Goal: Information Seeking & Learning: Compare options

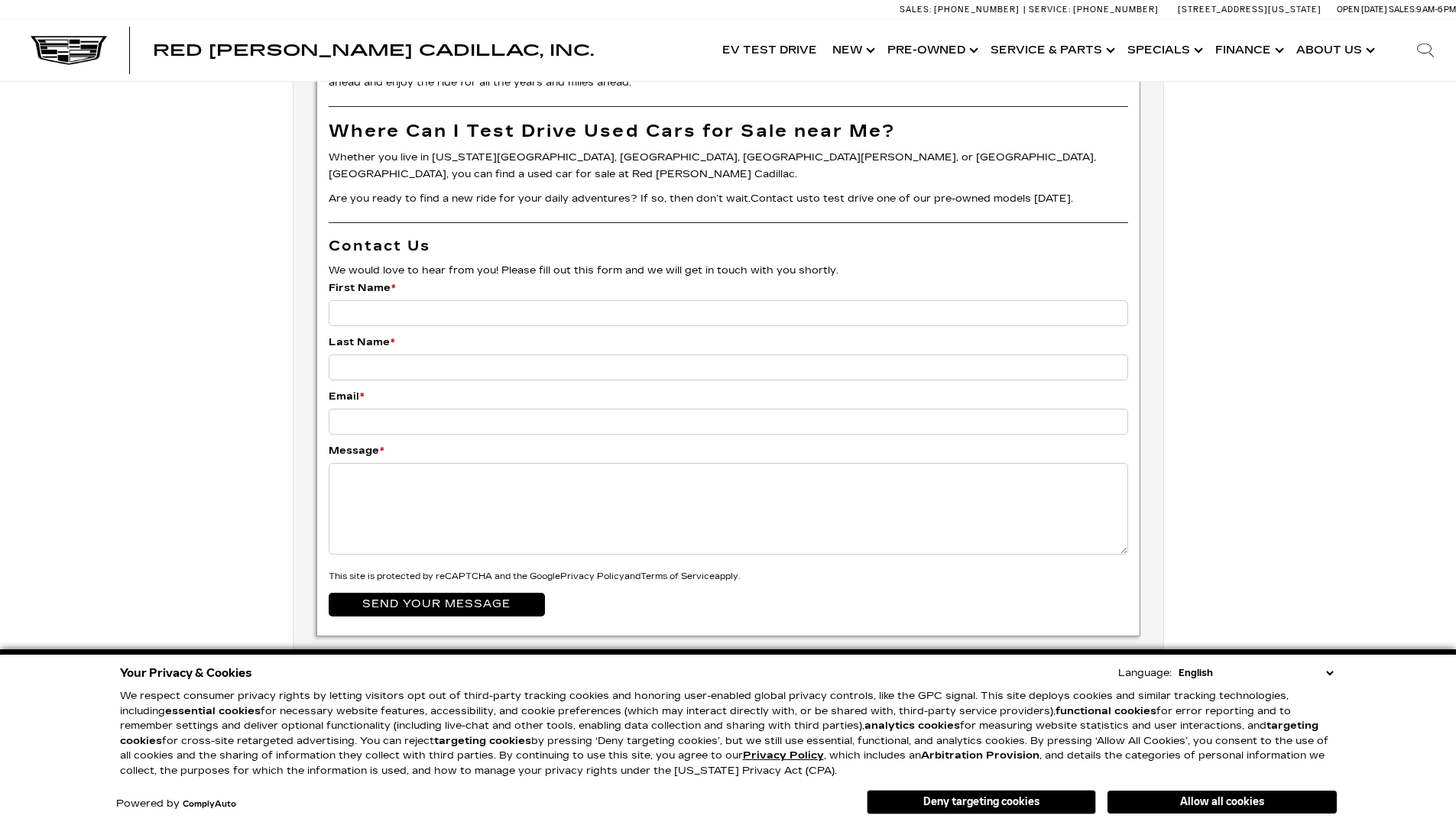
scroll to position [5184, 0]
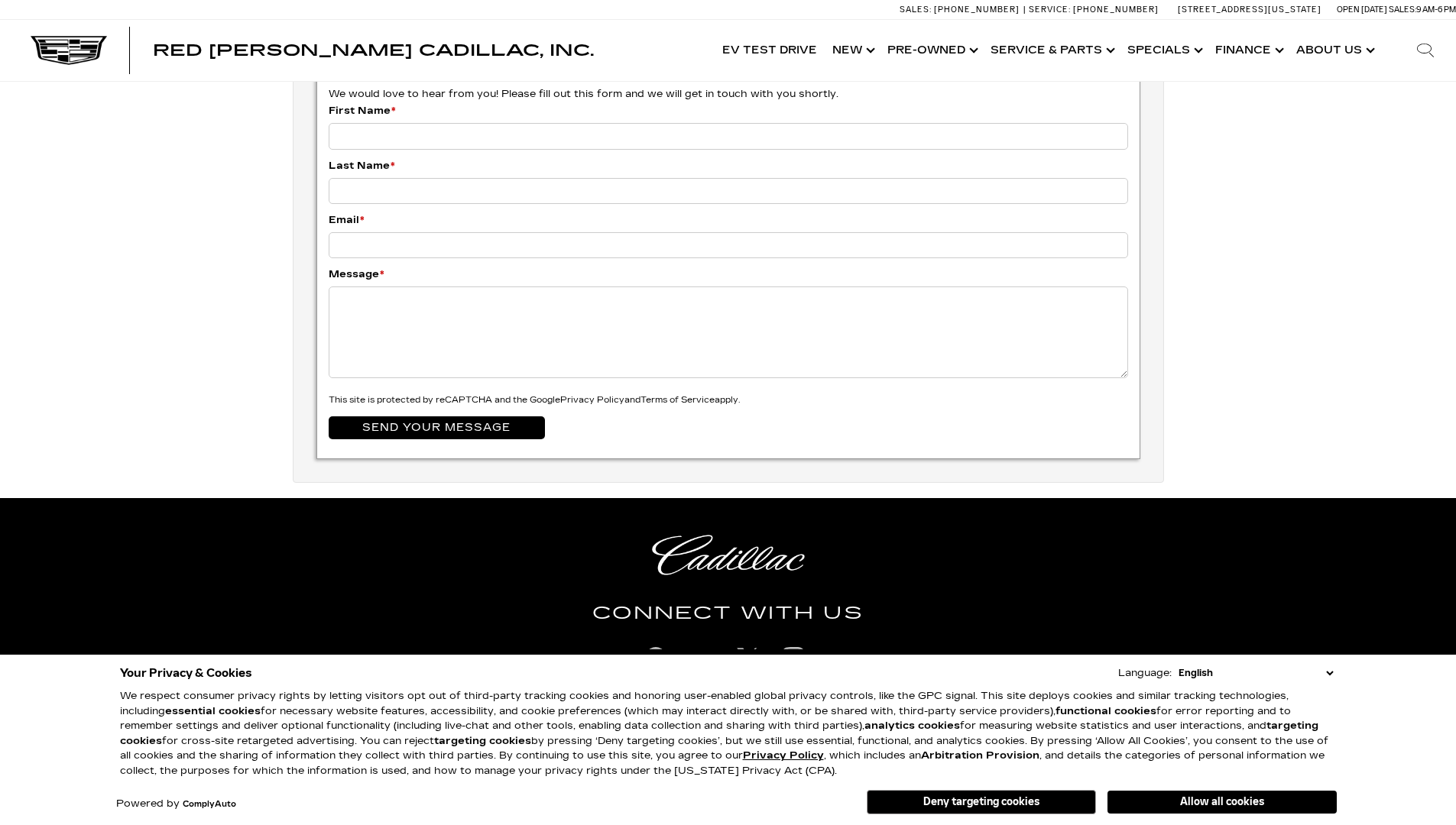
scroll to position [3417, 0]
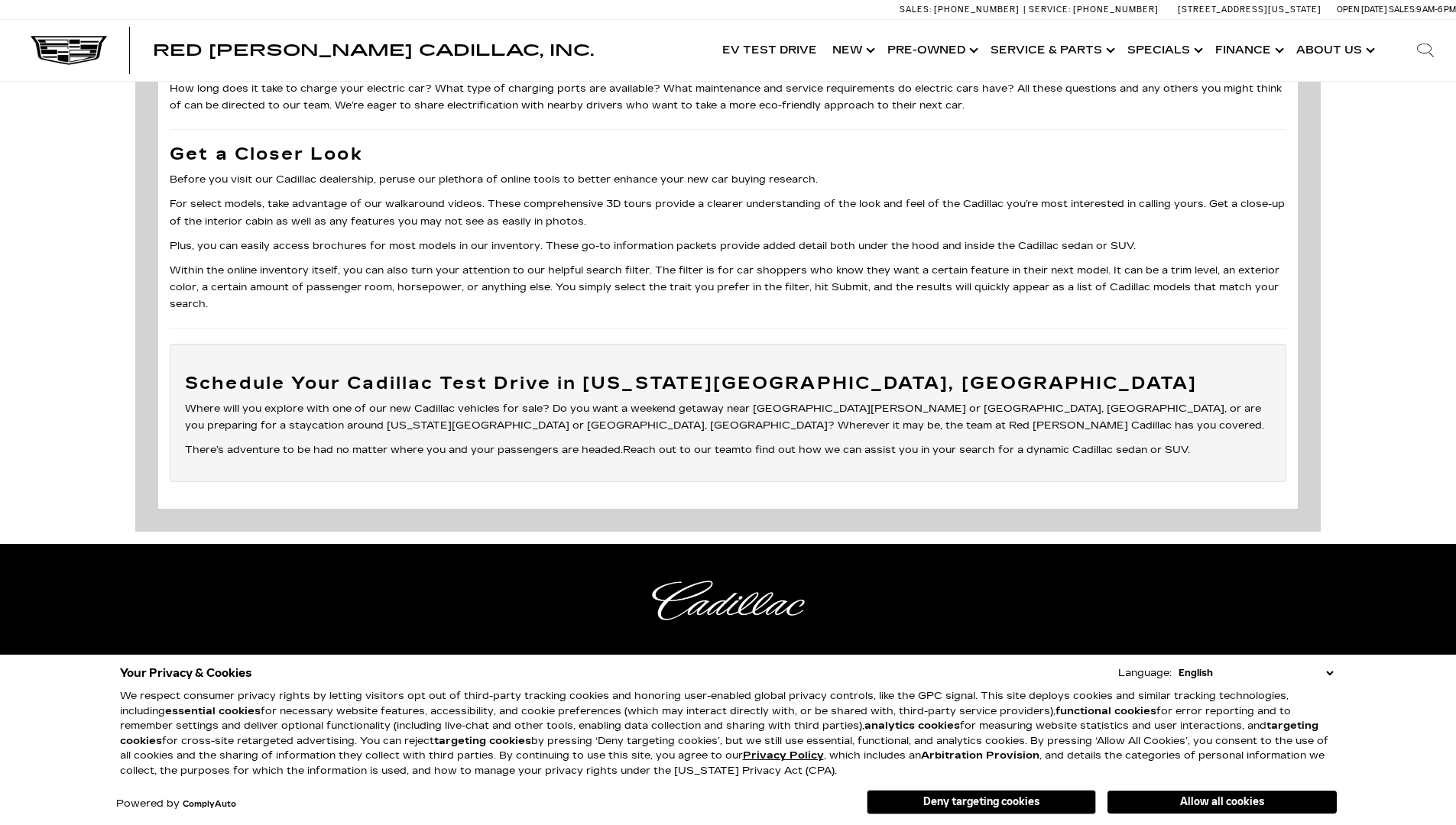
scroll to position [5436, 0]
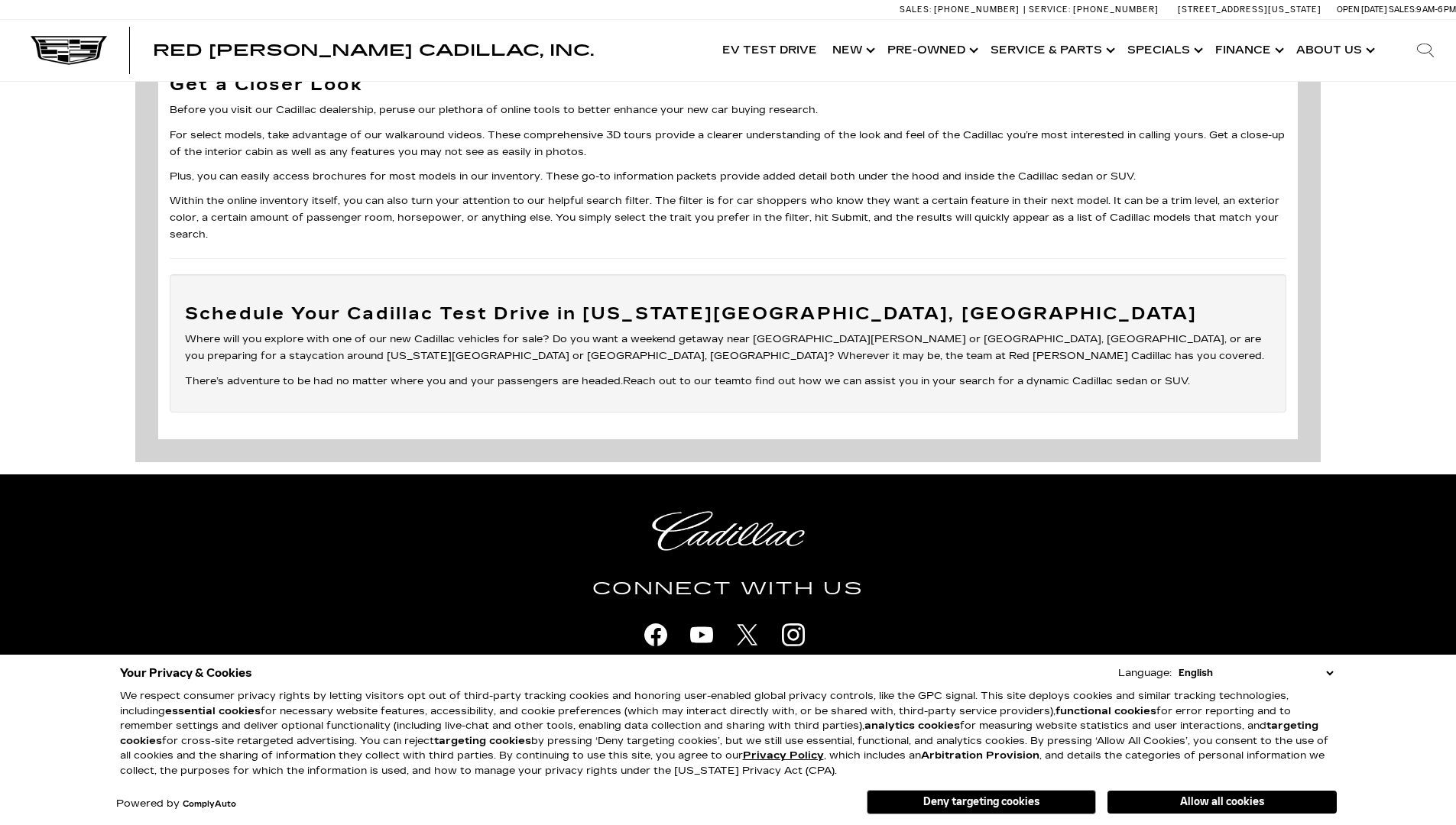
scroll to position [3379, 0]
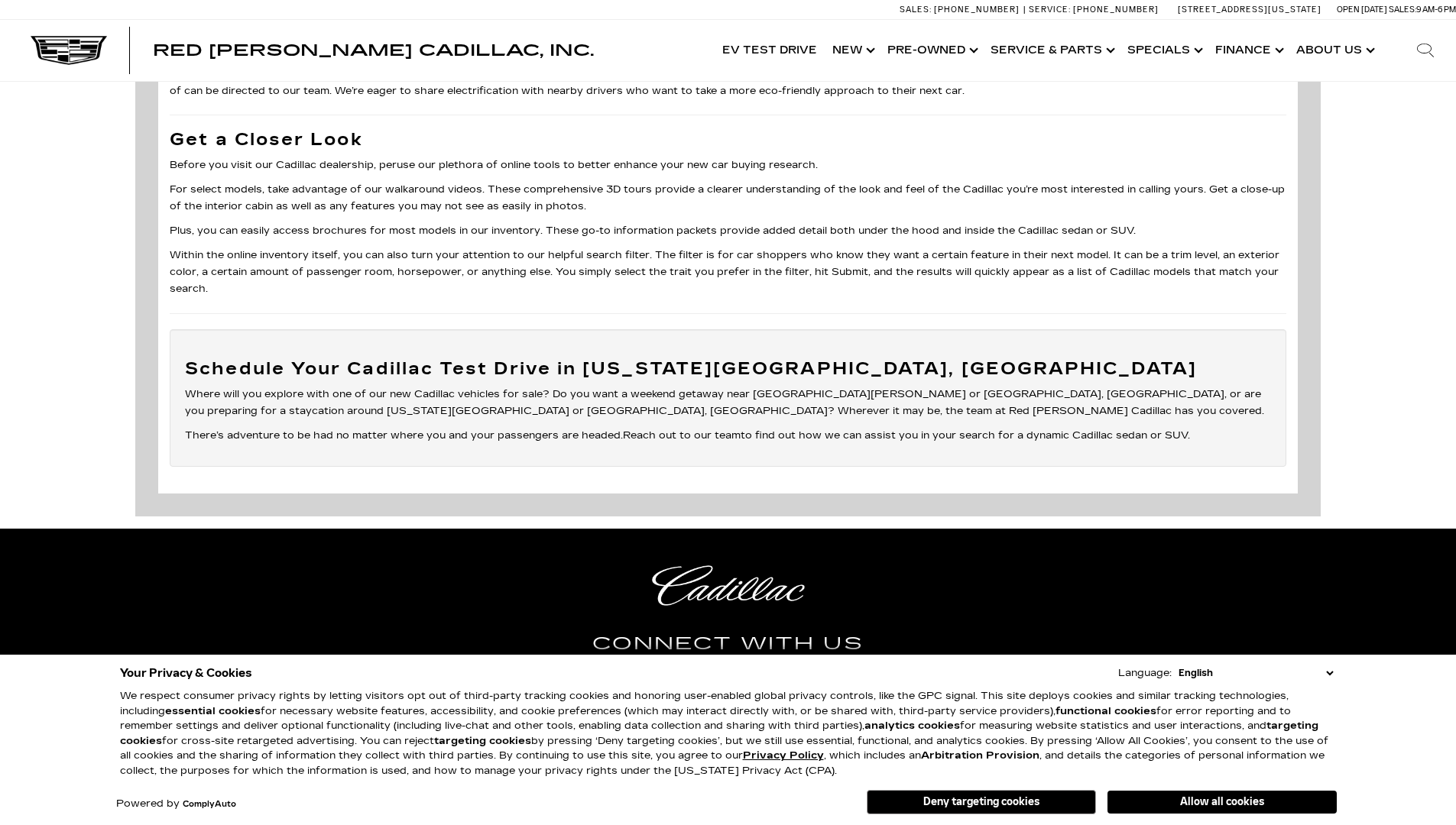
scroll to position [4907, 0]
